Goal: Task Accomplishment & Management: Use online tool/utility

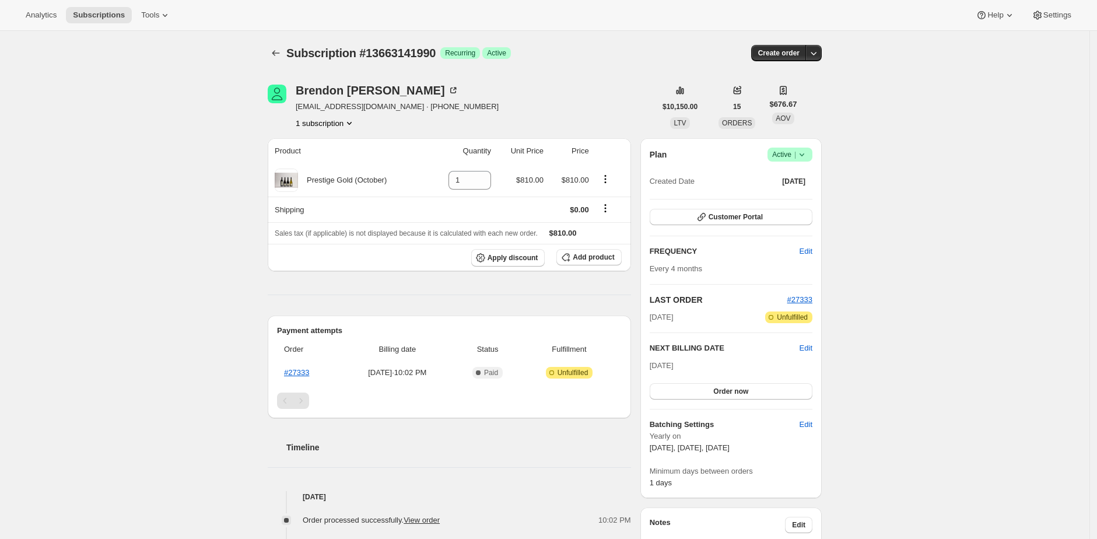
click at [229, 181] on div "Subscription #13663141990. This page is ready Subscription #13663141990 Success…" at bounding box center [545, 491] width 1090 height 920
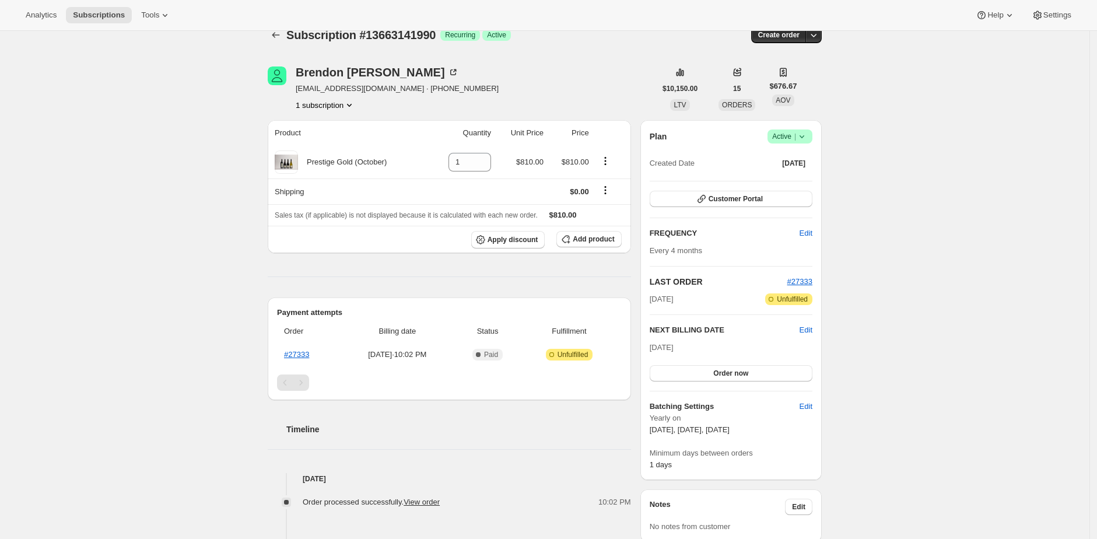
scroll to position [37, 0]
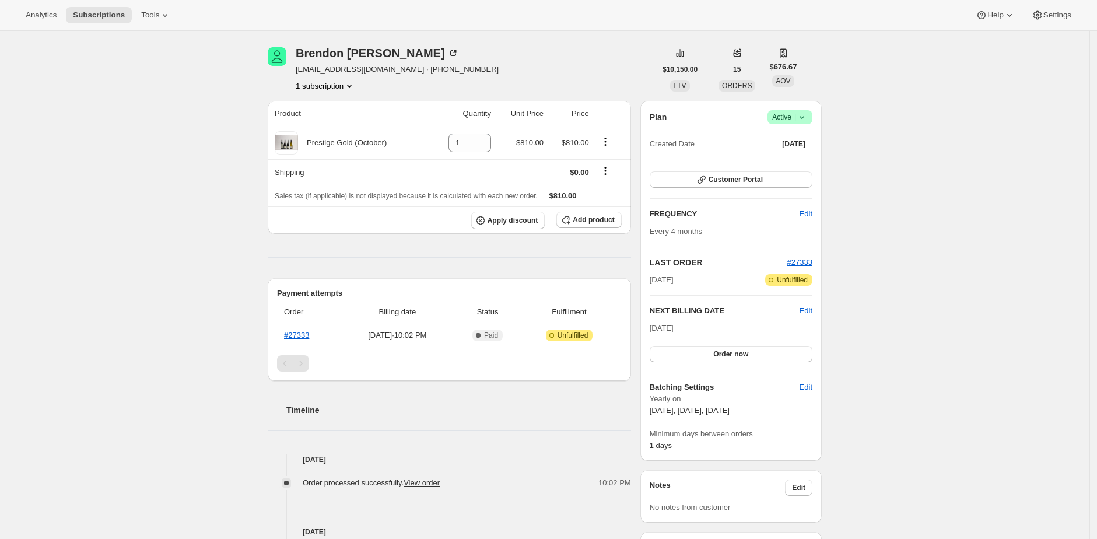
click at [230, 184] on div "Subscription #13663141990. This page is ready Subscription #13663141990 Success…" at bounding box center [545, 454] width 1090 height 920
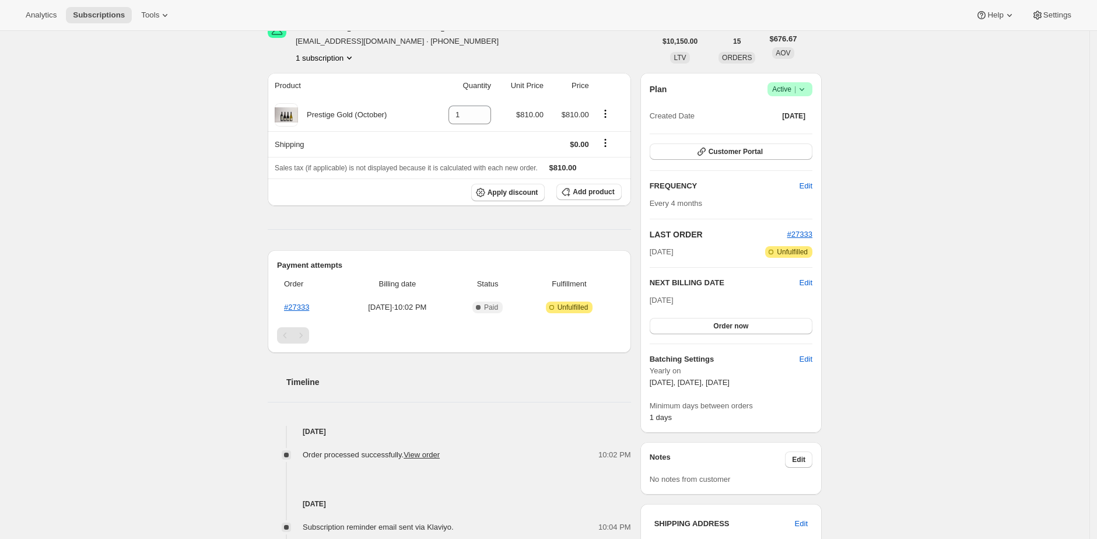
scroll to position [0, 0]
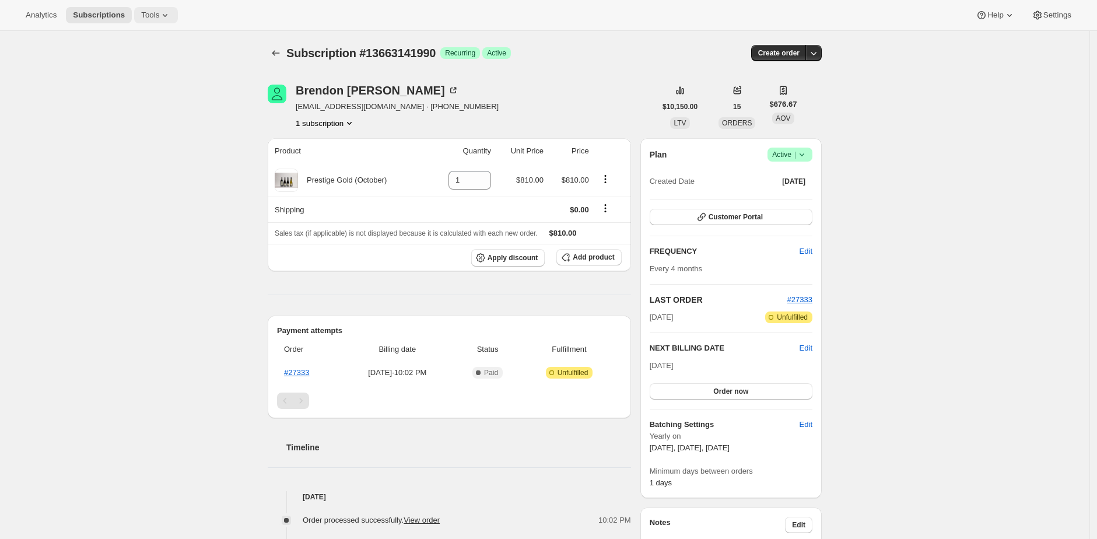
click at [166, 9] on button "Tools" at bounding box center [156, 15] width 44 height 16
drag, startPoint x: 171, startPoint y: 21, endPoint x: 174, endPoint y: 72, distance: 51.4
click at [174, 72] on ul "Subscription Plans Add-ons Bundles Moments Campaign links Inventory Projections…" at bounding box center [155, 99] width 125 height 138
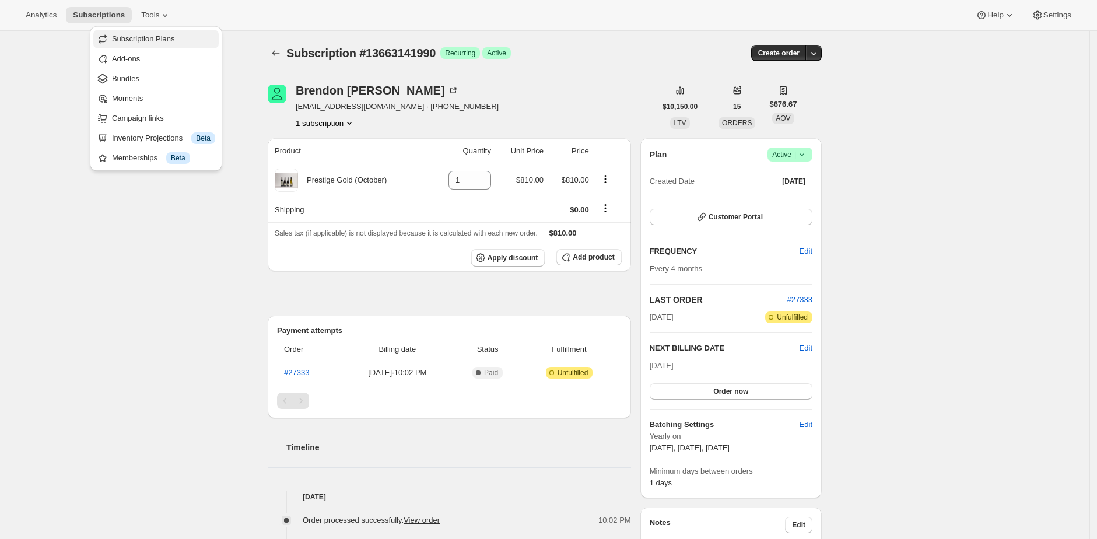
click at [184, 44] on span "Subscription Plans" at bounding box center [163, 39] width 103 height 12
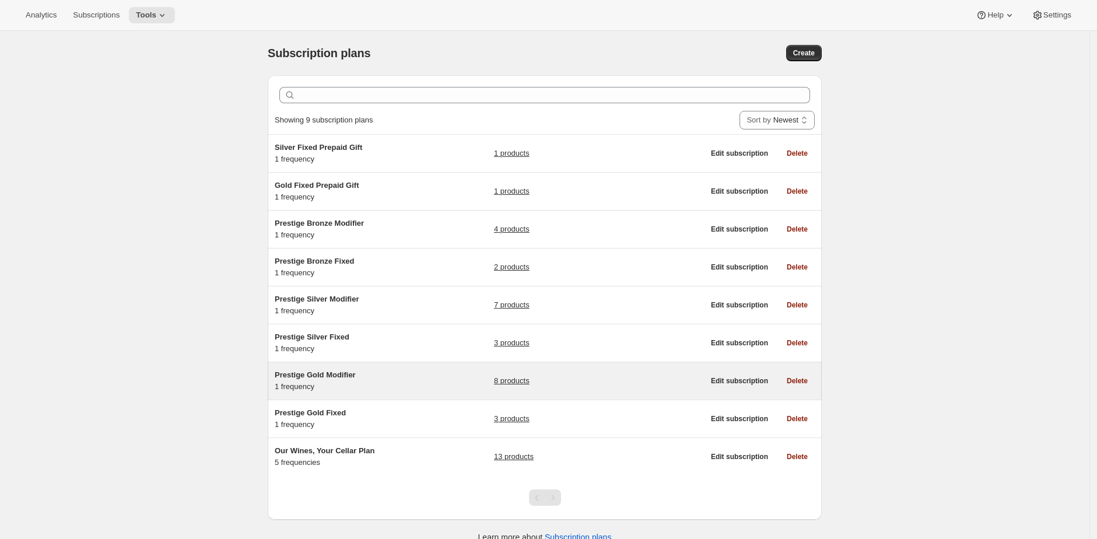
click at [421, 371] on h5 "Prestige Gold Modifier" at bounding box center [348, 375] width 146 height 12
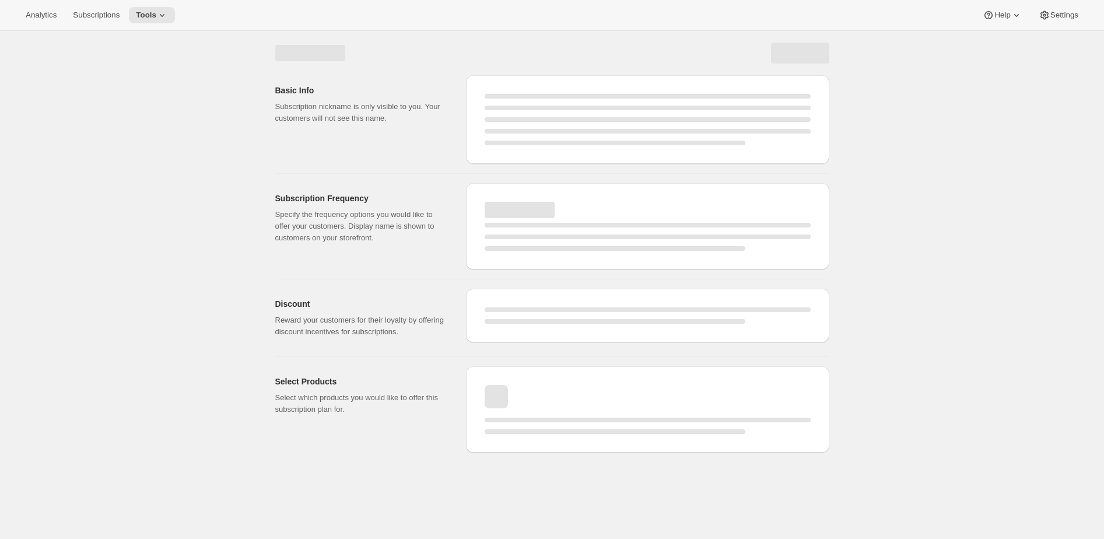
select select "WEEK"
select select "MONTH"
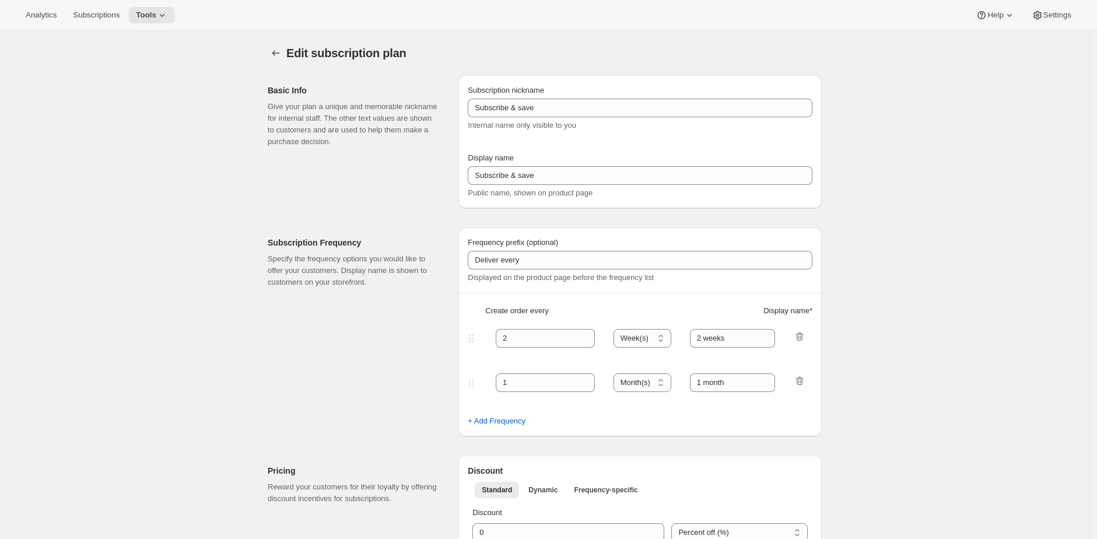
type input "Prestige Gold Modifier"
type input "Join the modifier club"
type input "4"
select select "MONTH"
type input "4 Months"
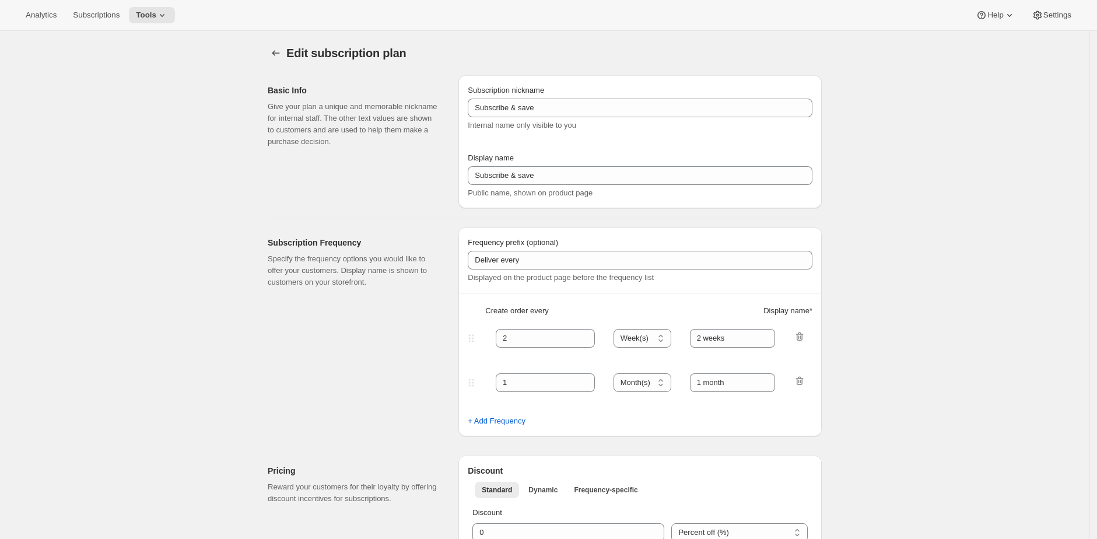
type input "Don’t forget to double-check your payment and shipping information before confi…"
checkbox input "true"
select select "YEARDAY"
select select "2"
select select "13"
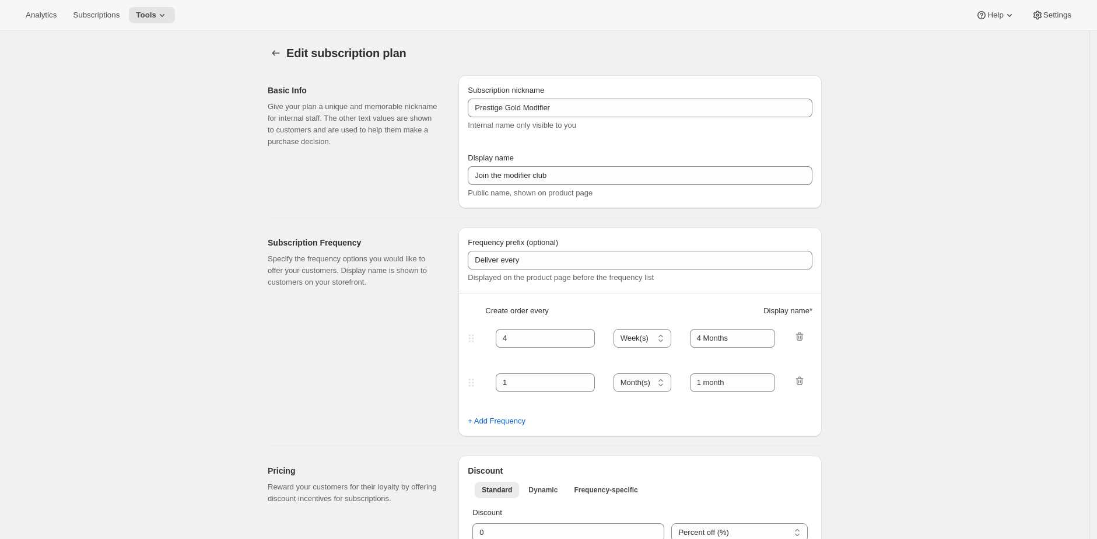
select select "6"
select select "13"
select select "10"
select select "13"
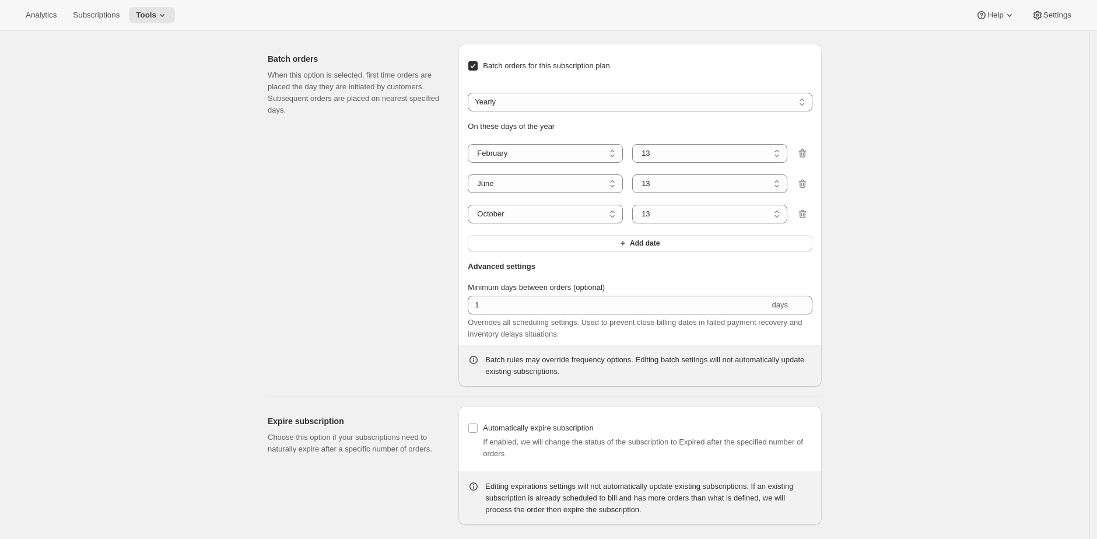
scroll to position [1094, 0]
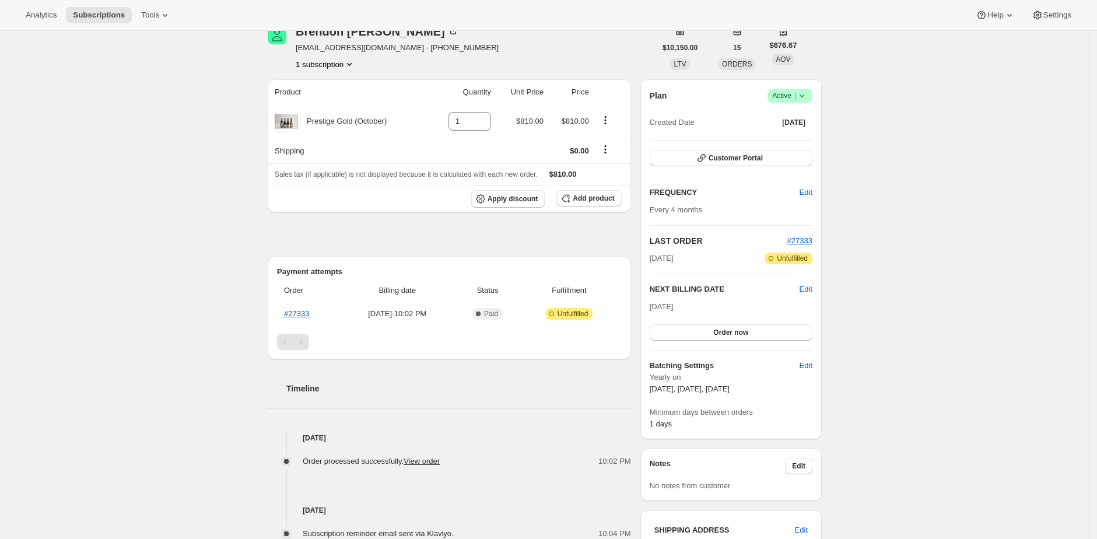
scroll to position [77, 0]
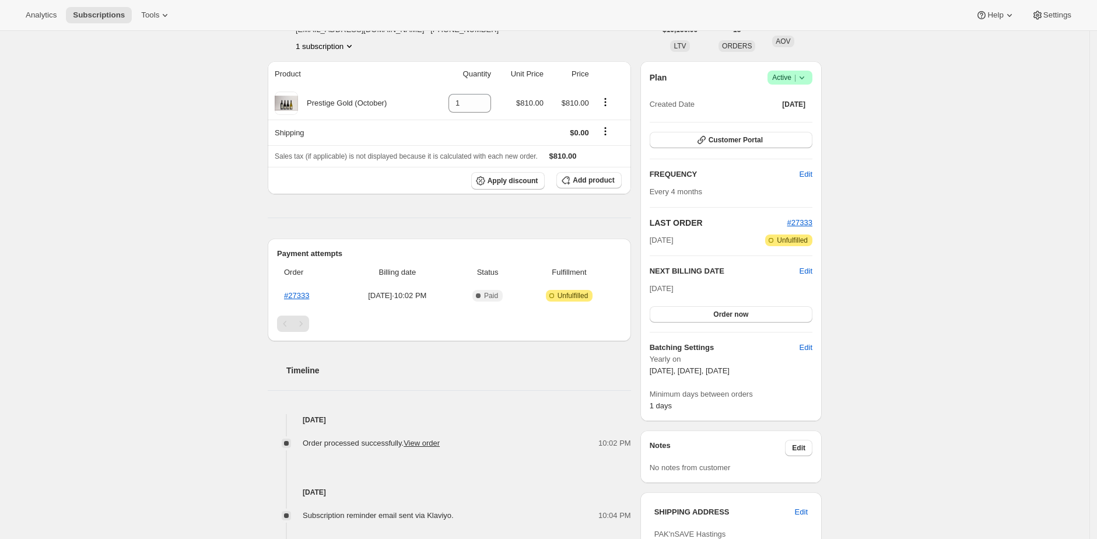
click at [891, 255] on div "Subscription #13663141990. This page is ready Subscription #13663141990 Success…" at bounding box center [545, 414] width 1090 height 920
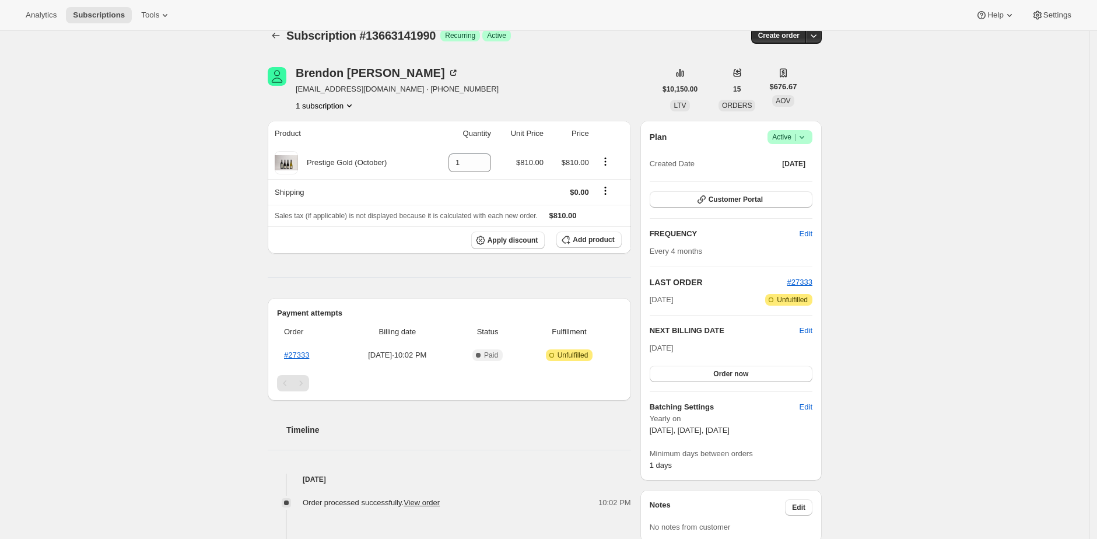
scroll to position [3, 0]
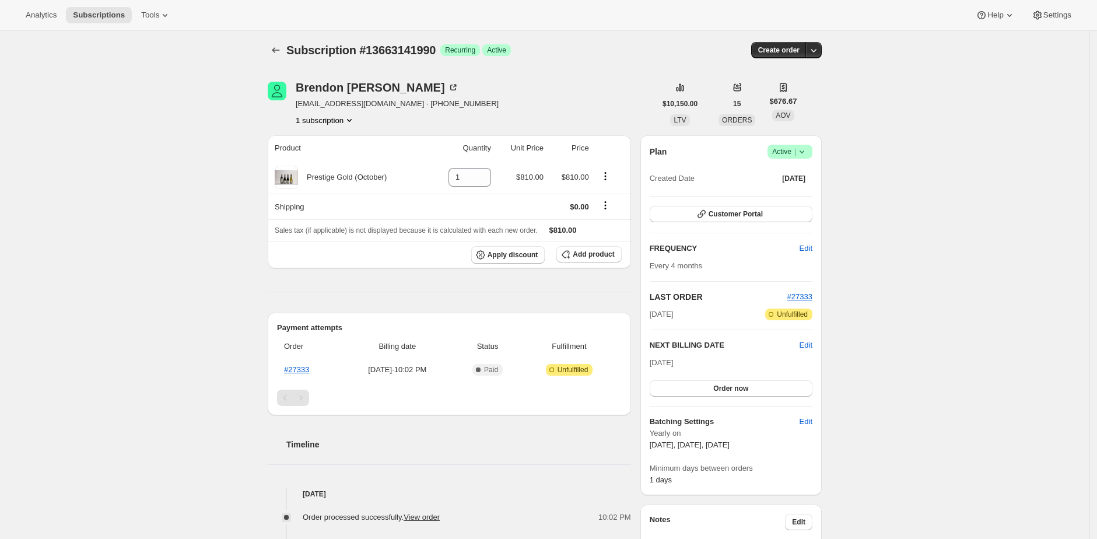
click at [857, 278] on div "Subscription #13663141990. This page is ready Subscription #13663141990 Success…" at bounding box center [545, 488] width 1090 height 920
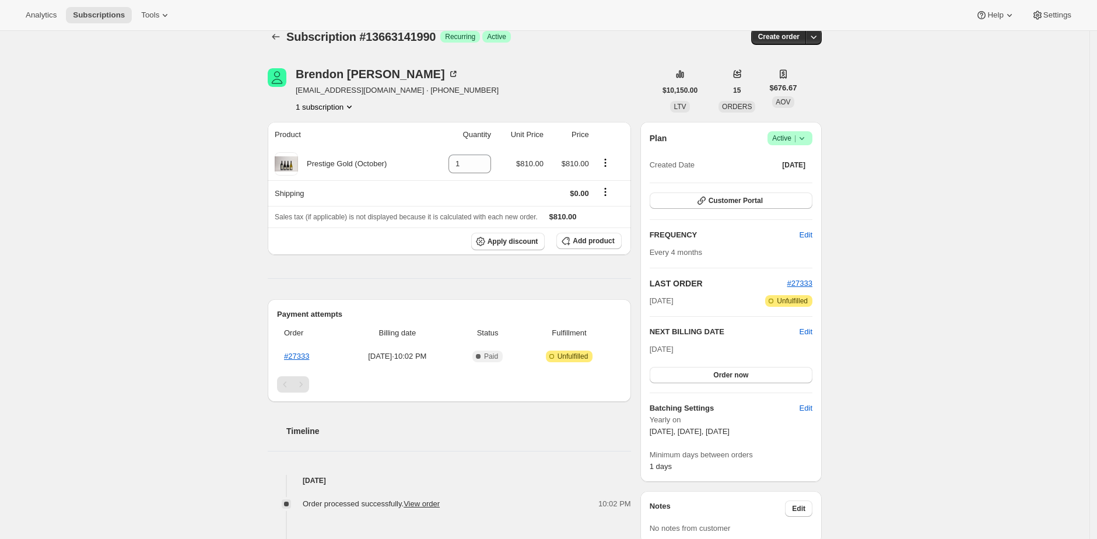
scroll to position [0, 0]
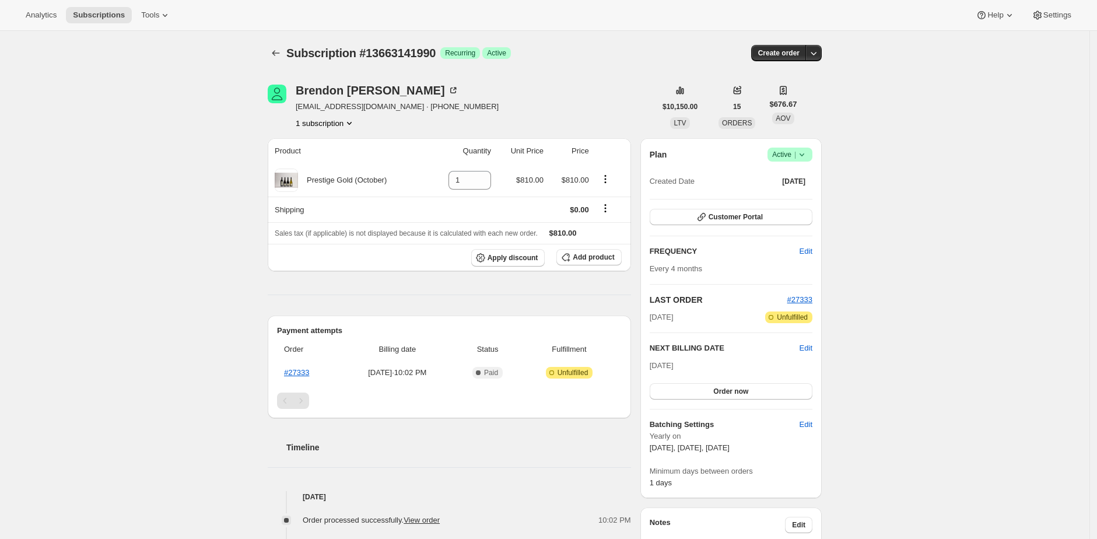
click at [416, 49] on span "Subscription #13663141990" at bounding box center [360, 53] width 149 height 13
copy span "13663141990"
click at [498, 85] on div "Brendon Smith Brendons@pns.co.nz · +64293487477 1 subscription" at bounding box center [462, 107] width 388 height 44
click at [442, 514] on div "Order processed successfully. View order" at bounding box center [375, 520] width 144 height 12
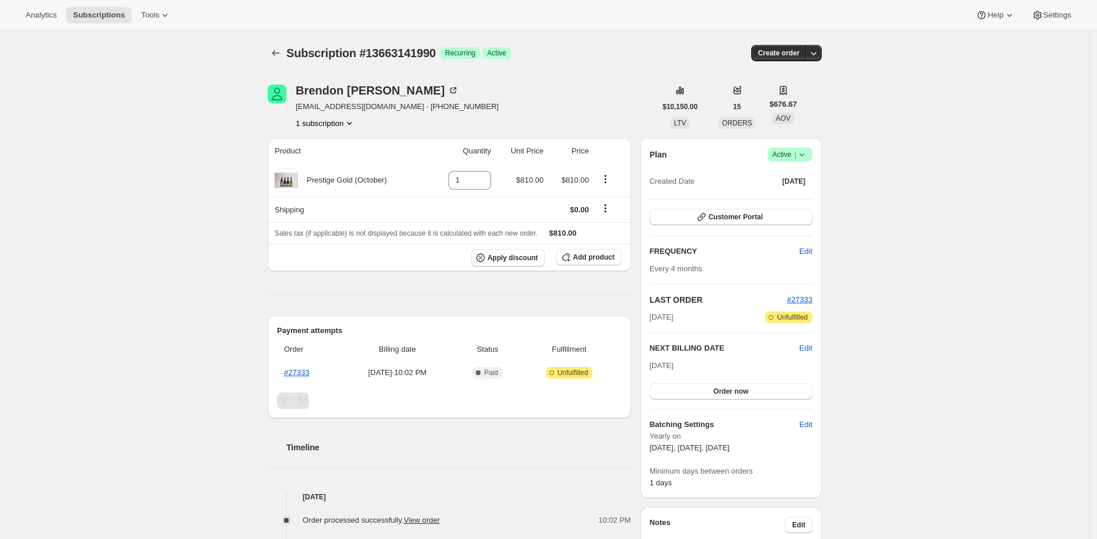
click at [598, 88] on div "Brendon Smith Brendons@pns.co.nz · +64293487477 1 subscription" at bounding box center [462, 107] width 388 height 44
click at [888, 173] on div "Subscription #13663141990. This page is ready Subscription #13663141990 Success…" at bounding box center [545, 491] width 1090 height 920
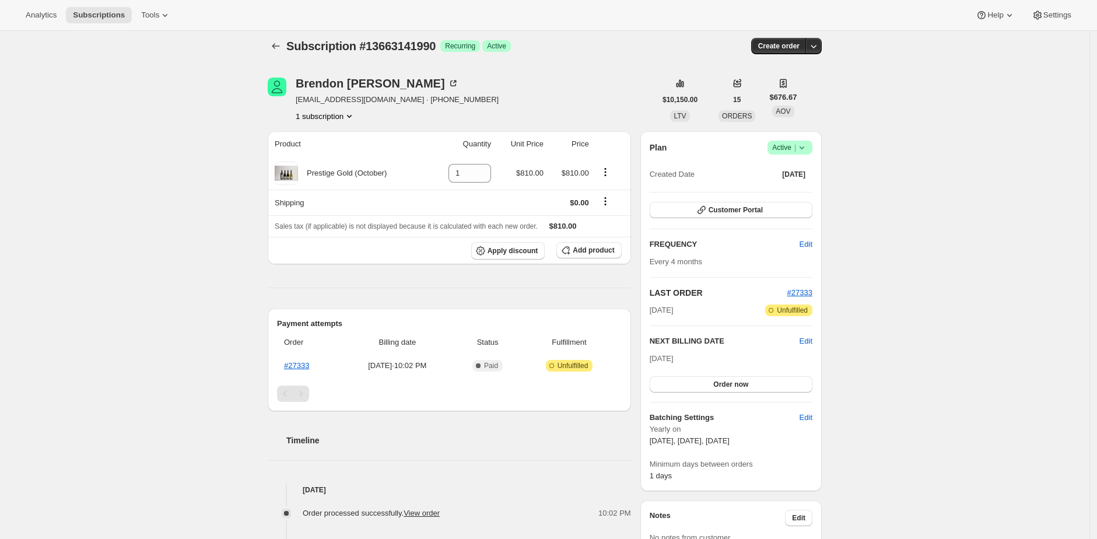
scroll to position [8, 0]
click at [869, 322] on div "Subscription #13663141990. This page is ready Subscription #13663141990 Success…" at bounding box center [545, 483] width 1090 height 920
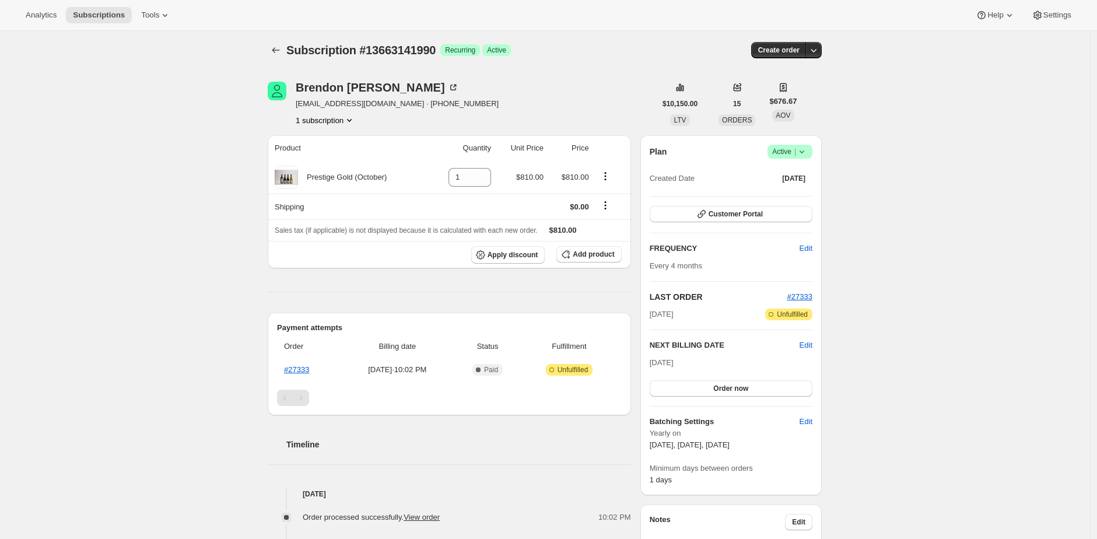
scroll to position [0, 0]
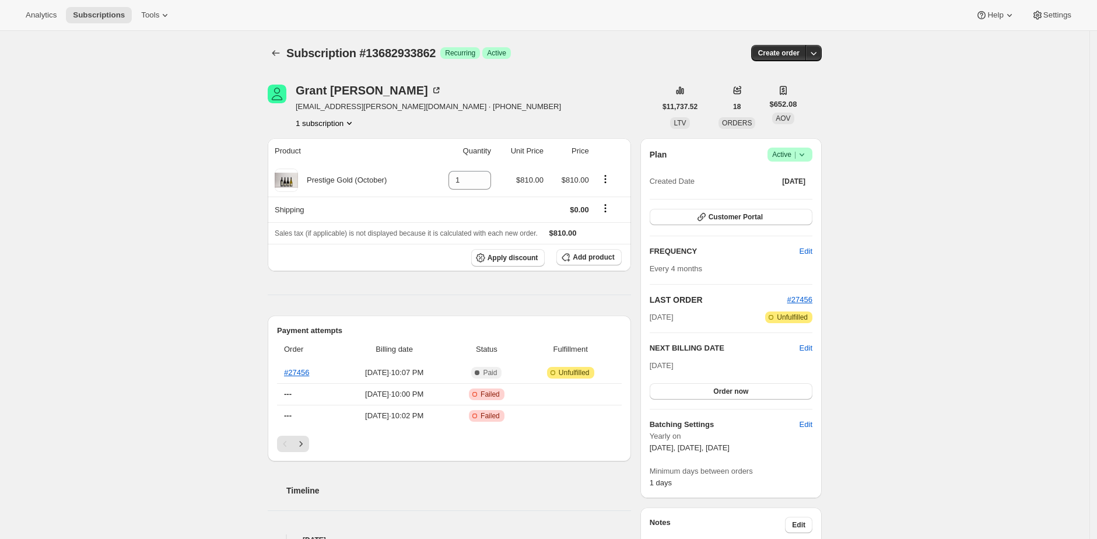
click at [900, 117] on div "Subscription #13682933862. This page is ready Subscription #13682933862 Success…" at bounding box center [545, 537] width 1090 height 1013
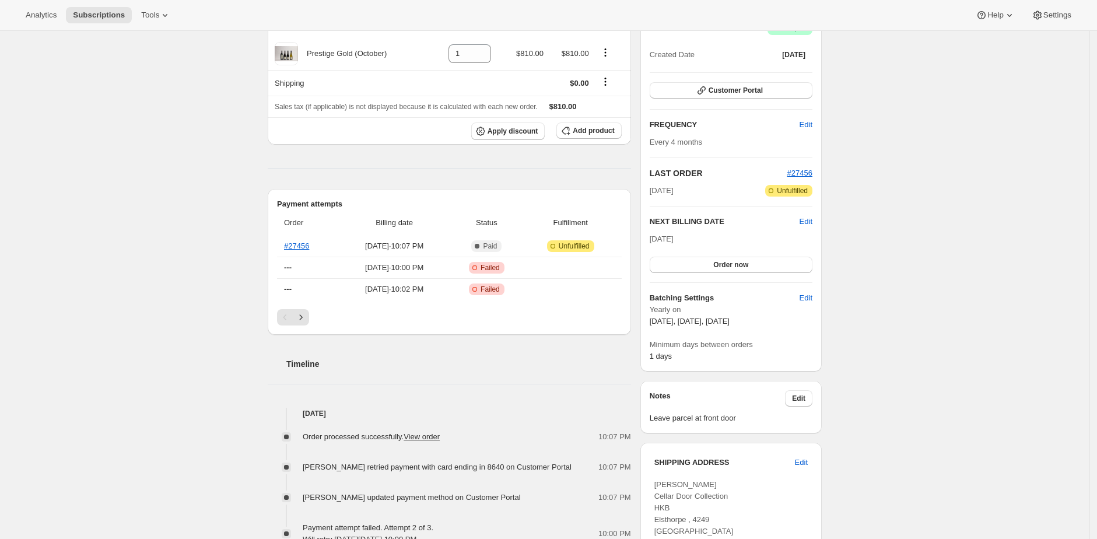
scroll to position [265, 0]
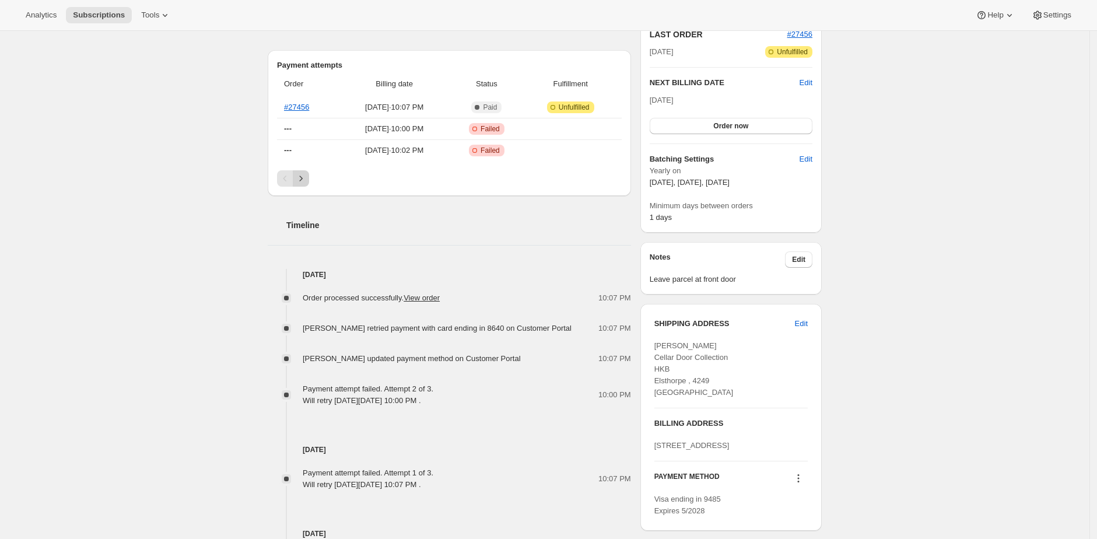
click at [307, 182] on icon "Next" at bounding box center [301, 179] width 12 height 12
click at [303, 176] on icon "Next" at bounding box center [301, 179] width 12 height 12
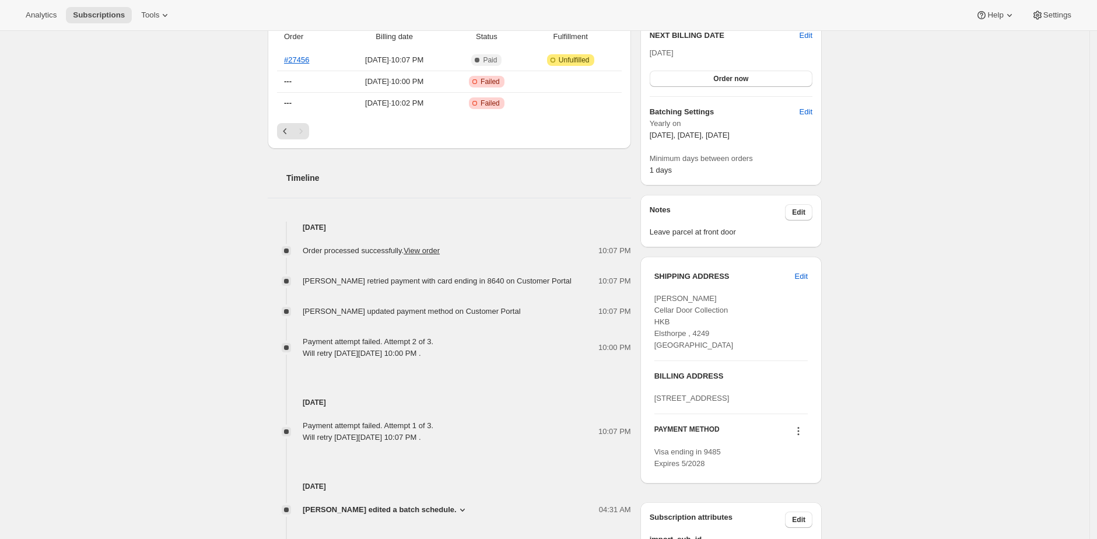
scroll to position [315, 0]
click at [342, 196] on div "Timeline Oct 5, 2025 Order processed successfully. View order 10:07 PM Grant Ha…" at bounding box center [449, 420] width 363 height 548
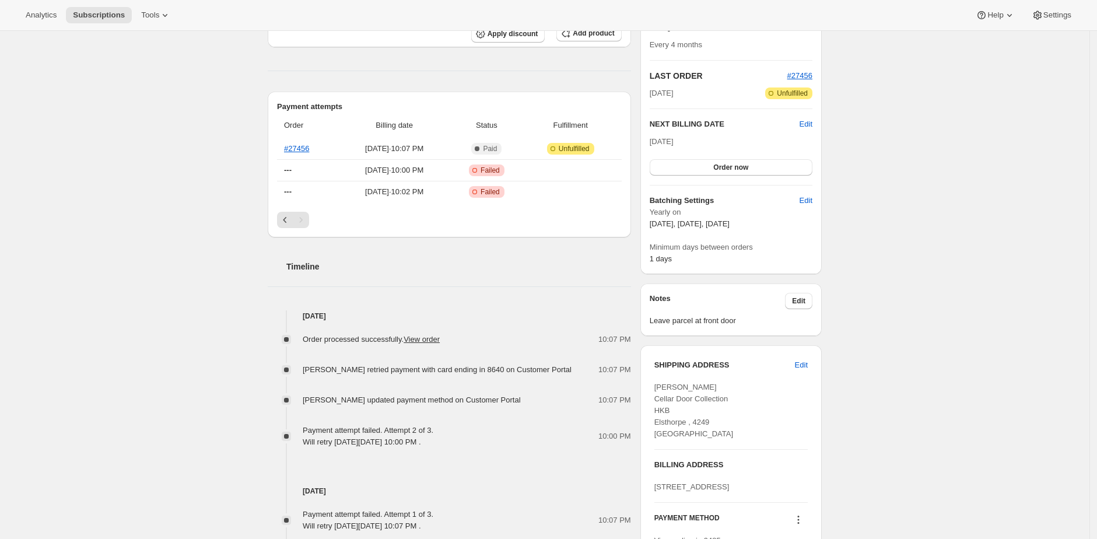
scroll to position [152, 0]
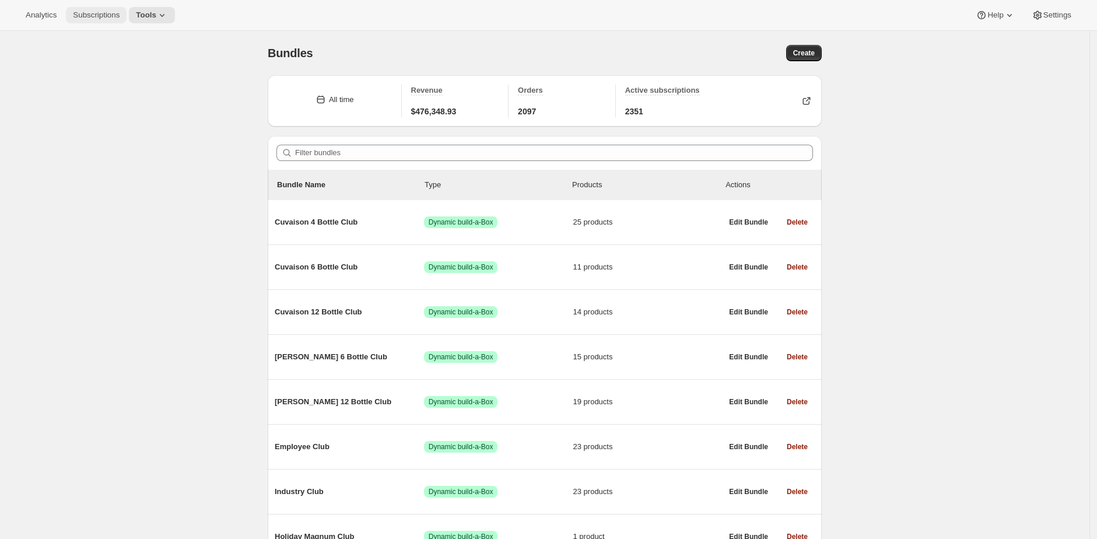
click at [110, 15] on span "Subscriptions" at bounding box center [96, 14] width 47 height 9
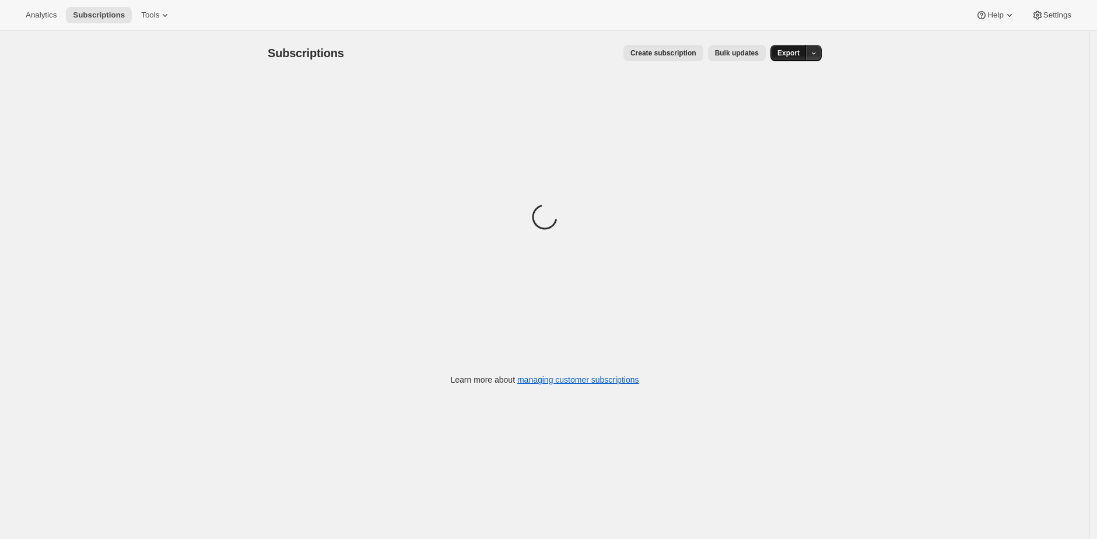
click at [795, 48] on button "Export" at bounding box center [789, 53] width 36 height 16
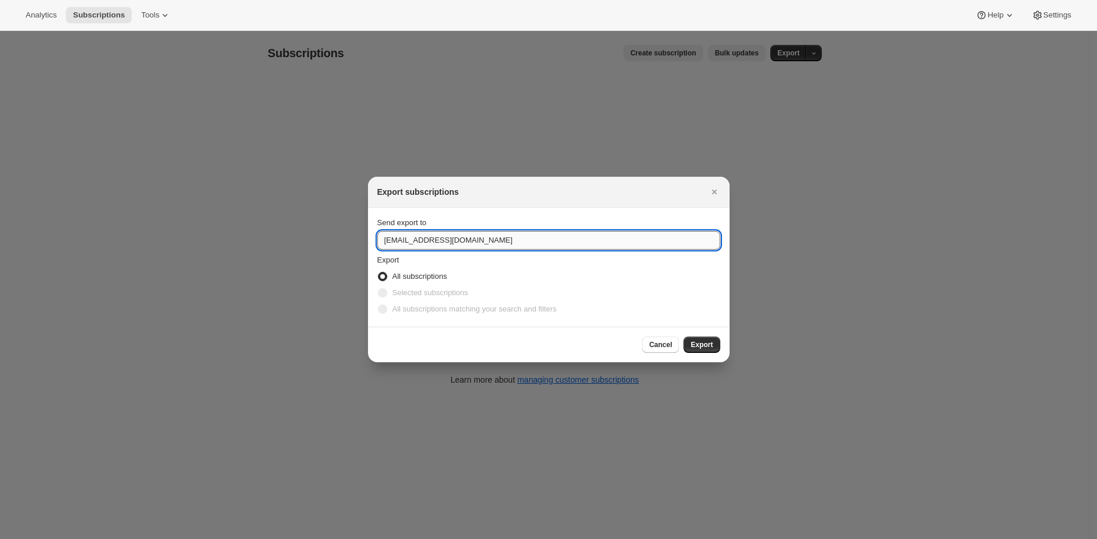
click at [485, 243] on input "concierge@tewines.com" at bounding box center [548, 240] width 343 height 19
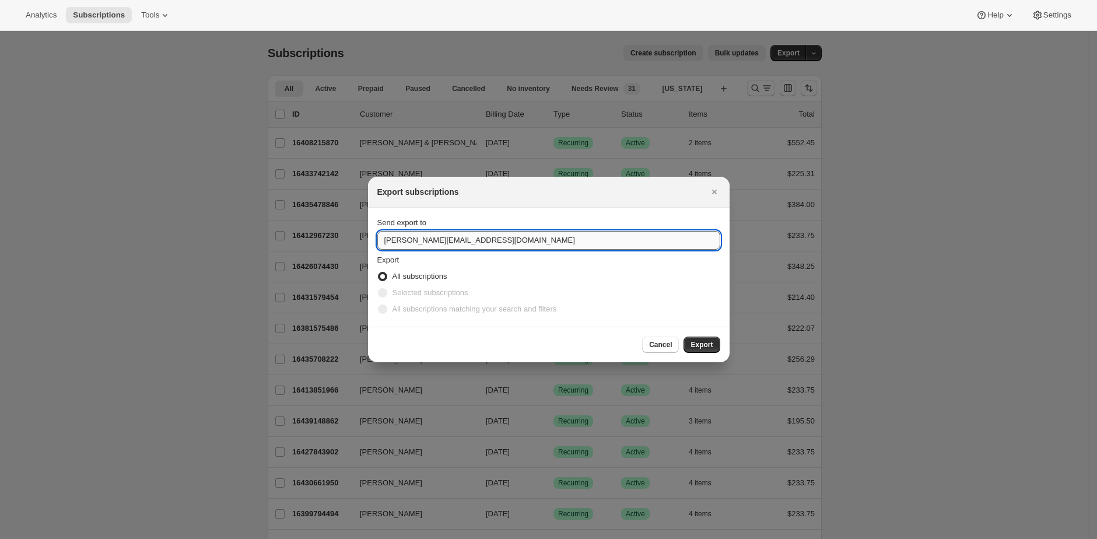
type input "brian@awtomic.com"
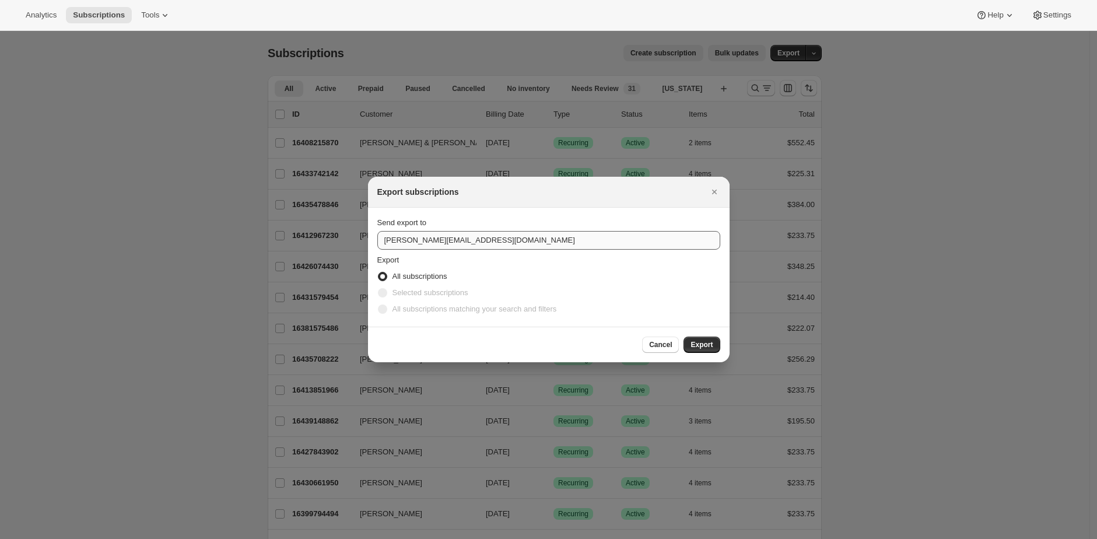
click at [684, 337] on button "Export" at bounding box center [702, 345] width 36 height 16
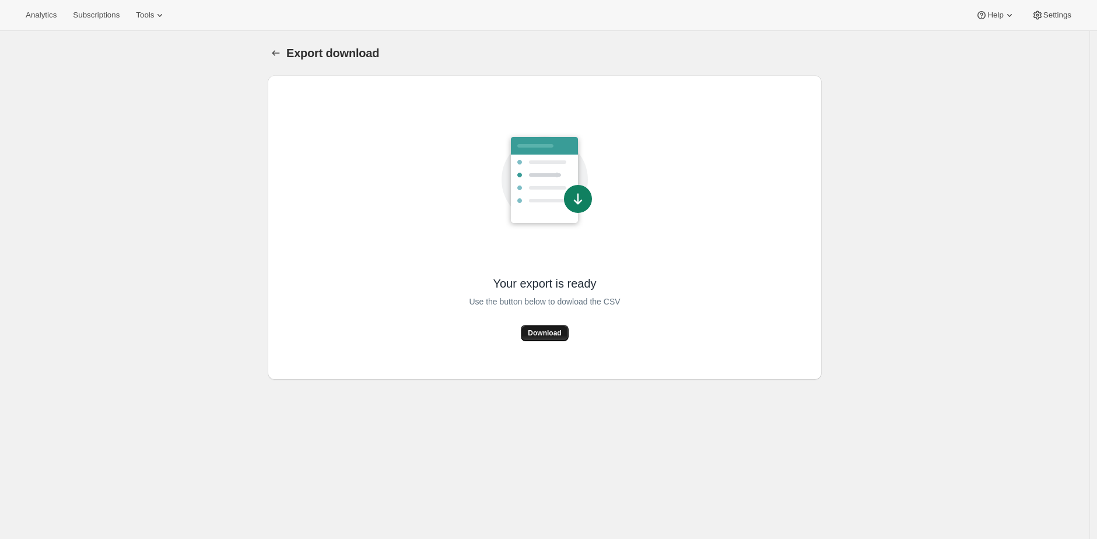
click at [538, 331] on span "Download" at bounding box center [544, 332] width 33 height 9
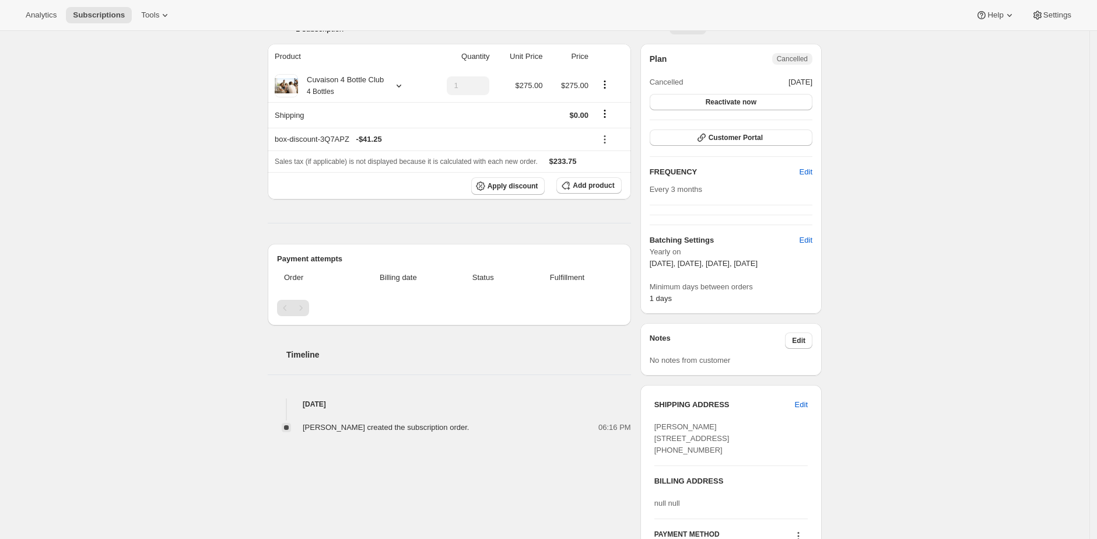
scroll to position [38, 0]
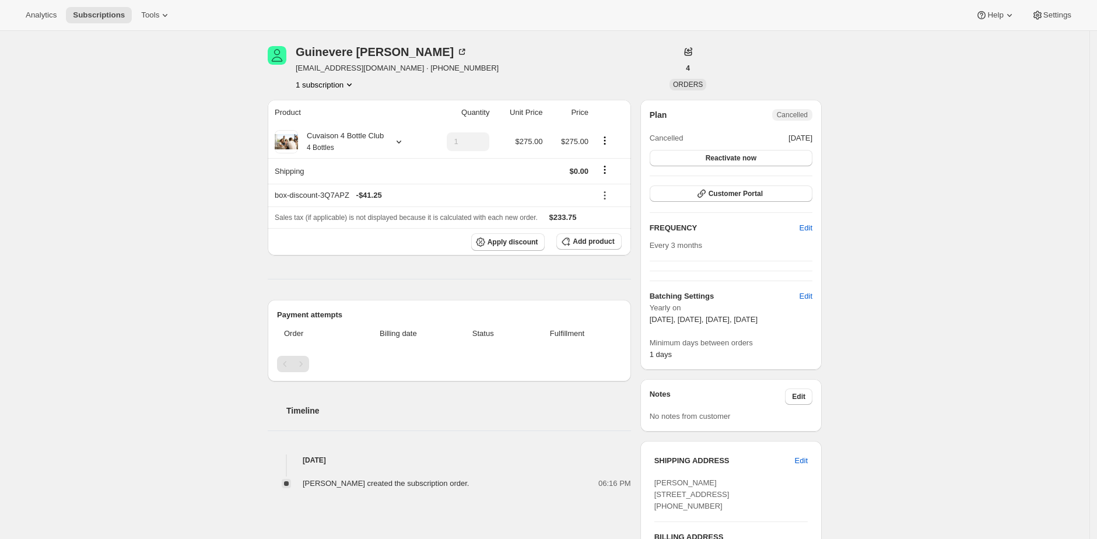
click at [180, 162] on div "Subscription #16568746302. This page is ready Subscription #16568746302 Success…" at bounding box center [545, 453] width 1090 height 922
